Goal: Transaction & Acquisition: Purchase product/service

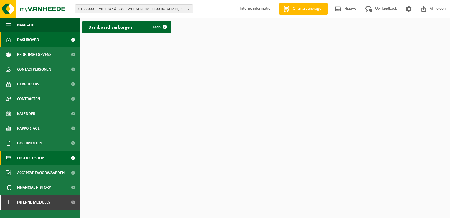
click at [38, 155] on span "Product Shop" at bounding box center [30, 157] width 27 height 15
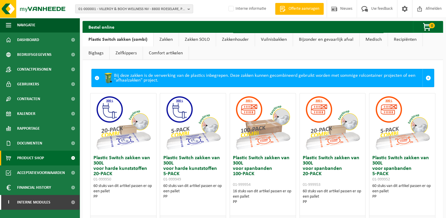
click at [318, 39] on link "Bijzonder en gevaarlijk afval" at bounding box center [326, 40] width 66 height 14
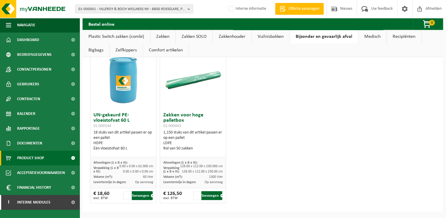
scroll to position [307, 0]
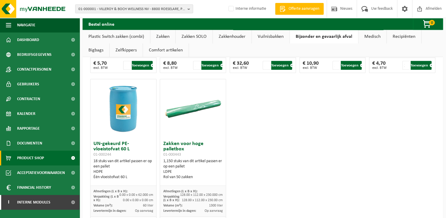
click at [221, 37] on link "Zakkenhouder" at bounding box center [232, 37] width 39 height 14
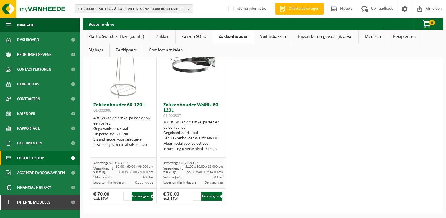
click at [200, 39] on link "Zakken SOLO" at bounding box center [194, 37] width 37 height 14
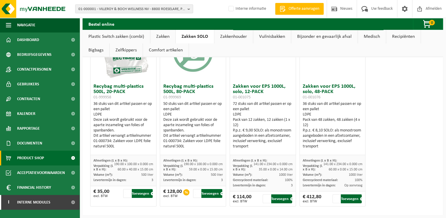
scroll to position [79, 0]
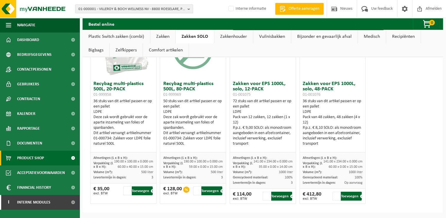
click at [92, 51] on link "Bigbags" at bounding box center [96, 50] width 27 height 14
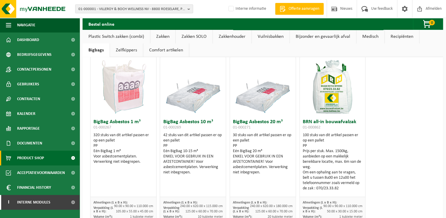
scroll to position [0, 0]
